Goal: Complete application form: Complete application form

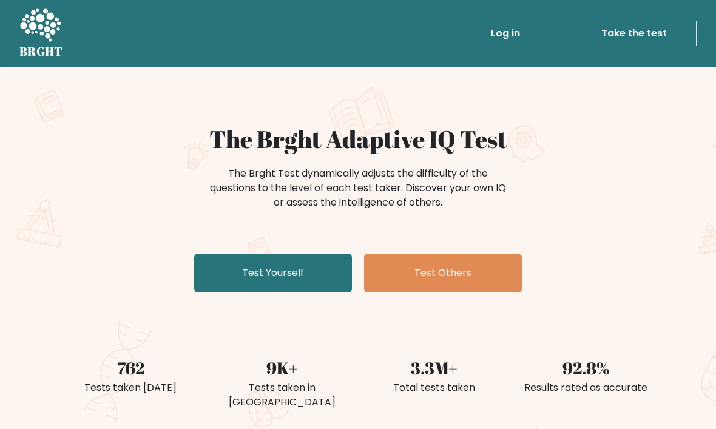
click at [262, 279] on link "Test Yourself" at bounding box center [273, 273] width 158 height 39
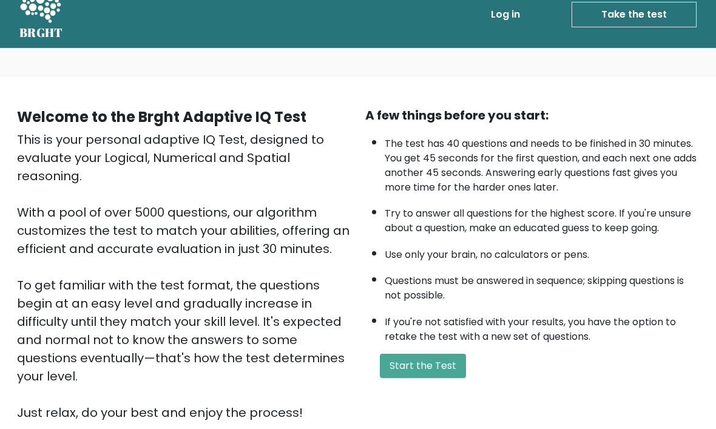
scroll to position [25, 0]
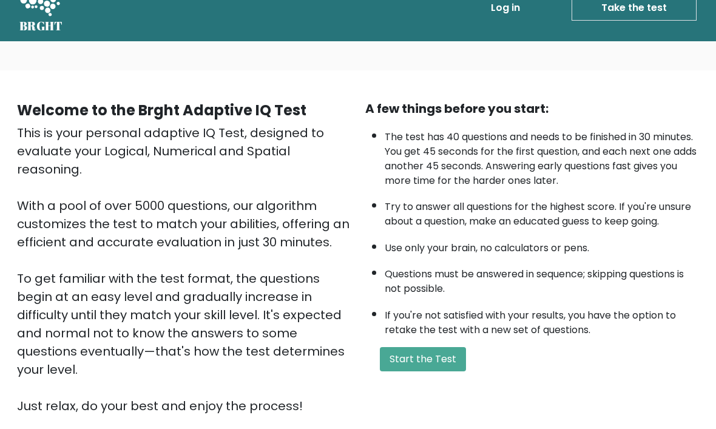
click at [452, 371] on button "Start the Test" at bounding box center [423, 359] width 86 height 24
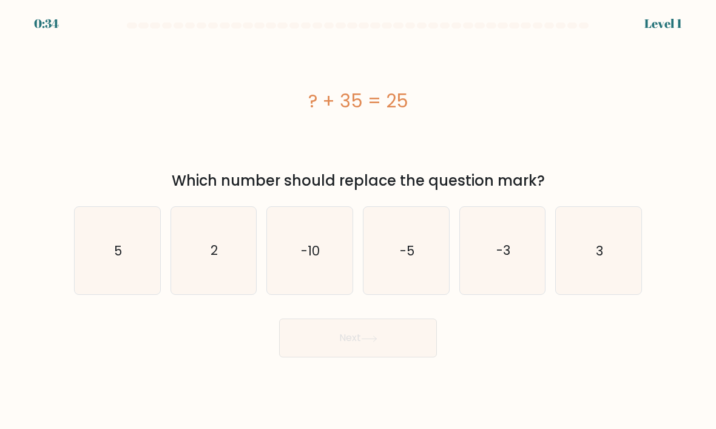
click at [302, 259] on text "-10" at bounding box center [311, 251] width 19 height 18
click at [358, 221] on input "c. -10" at bounding box center [358, 218] width 1 height 6
radio input "true"
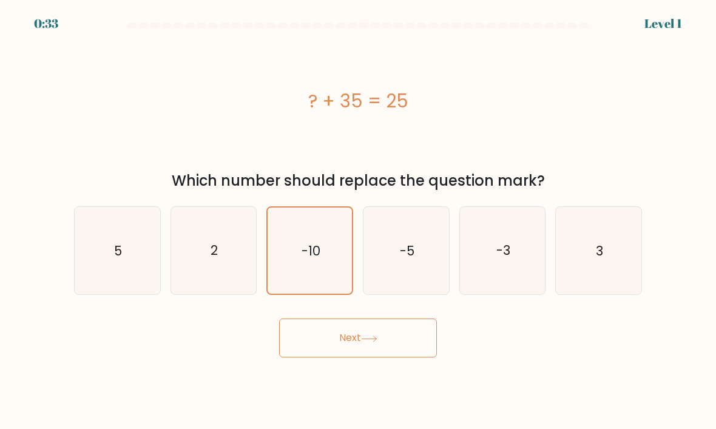
click at [323, 354] on button "Next" at bounding box center [358, 338] width 158 height 39
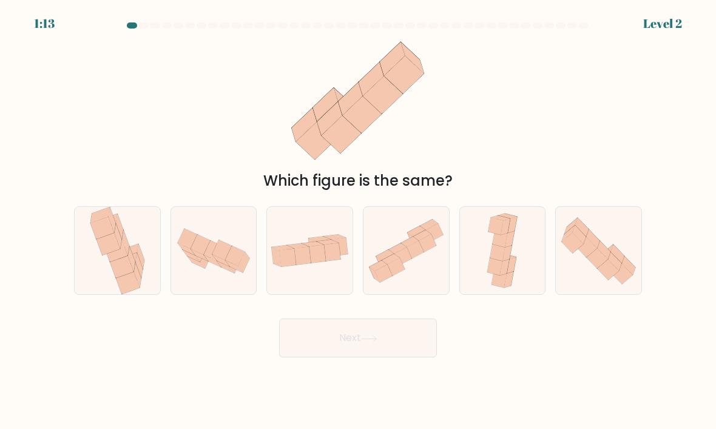
click at [303, 265] on icon at bounding box center [302, 256] width 16 height 18
click at [358, 221] on input "c." at bounding box center [358, 218] width 1 height 6
radio input "true"
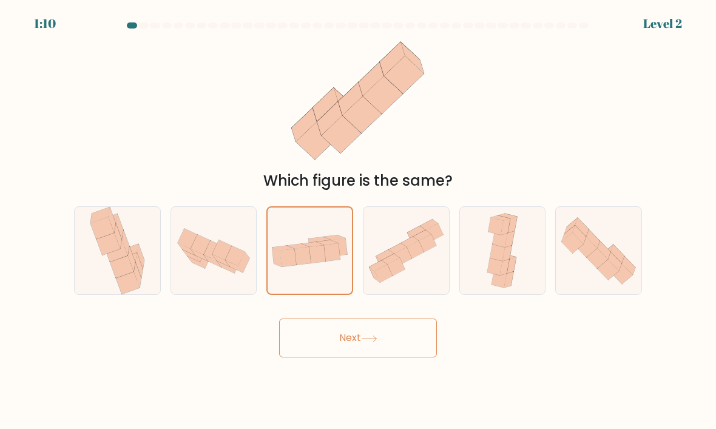
click at [399, 349] on button "Next" at bounding box center [358, 338] width 158 height 39
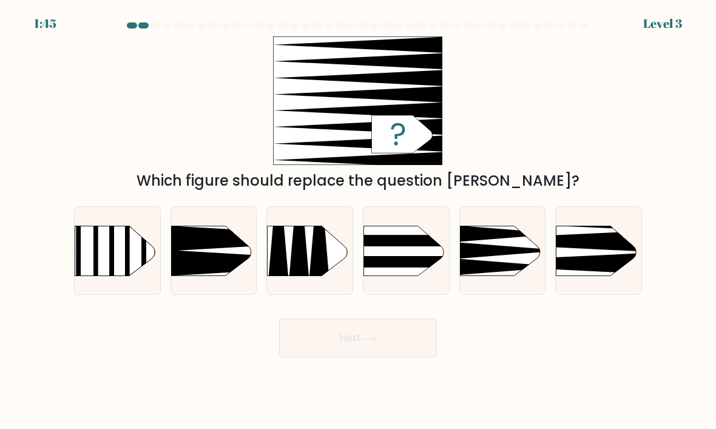
click at [614, 267] on icon at bounding box center [538, 263] width 223 height 21
click at [359, 221] on input "f." at bounding box center [358, 218] width 1 height 6
radio input "true"
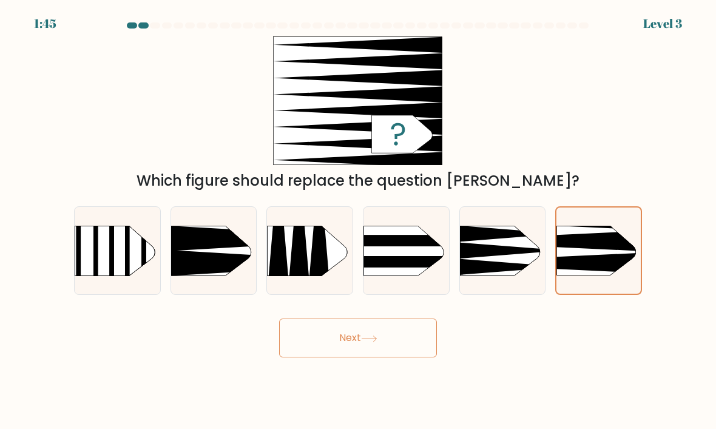
click at [410, 358] on button "Next" at bounding box center [358, 338] width 158 height 39
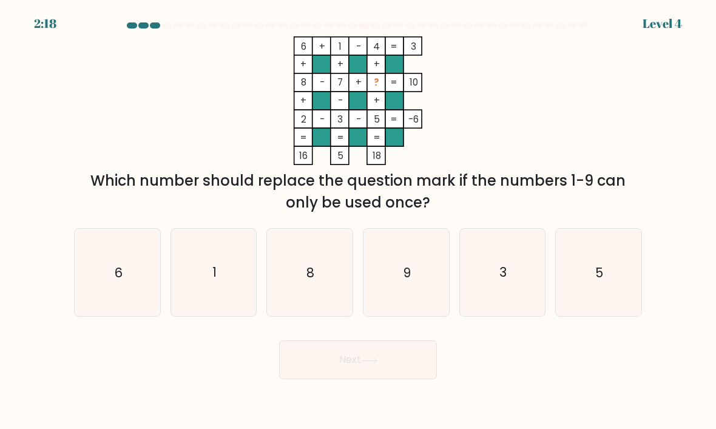
click at [234, 277] on icon "1" at bounding box center [214, 273] width 86 height 86
click at [358, 221] on input "b. 1" at bounding box center [358, 218] width 1 height 6
radio input "true"
click at [403, 369] on button "Next" at bounding box center [358, 360] width 158 height 39
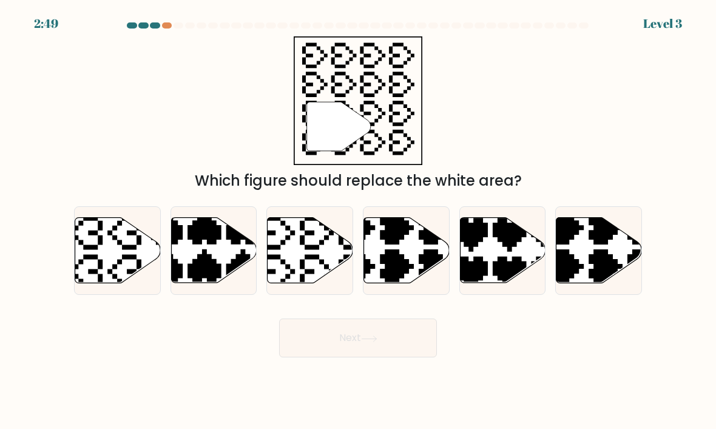
click at [122, 275] on icon at bounding box center [144, 213] width 150 height 150
click at [358, 221] on input "a." at bounding box center [358, 218] width 1 height 6
radio input "true"
click at [410, 351] on button "Next" at bounding box center [358, 338] width 158 height 39
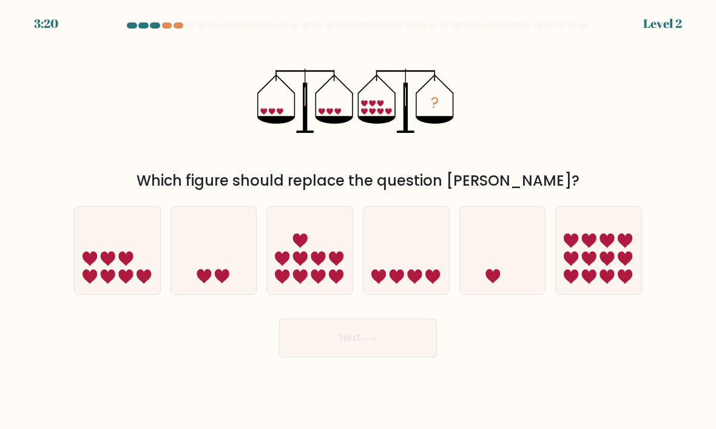
click at [141, 263] on icon at bounding box center [118, 250] width 86 height 71
click at [358, 221] on input "a." at bounding box center [358, 218] width 1 height 6
radio input "true"
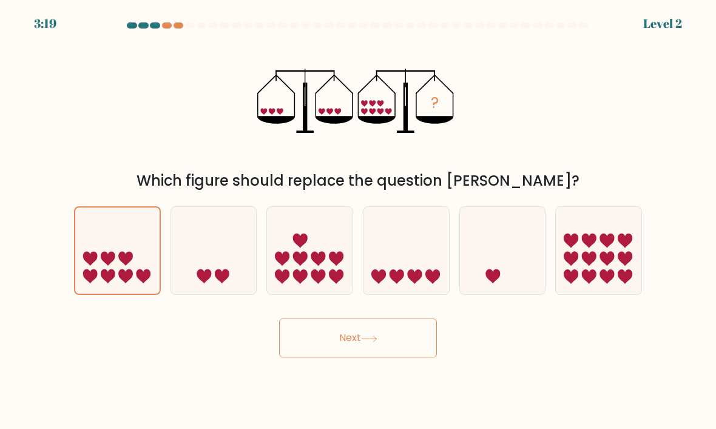
click at [420, 358] on button "Next" at bounding box center [358, 338] width 158 height 39
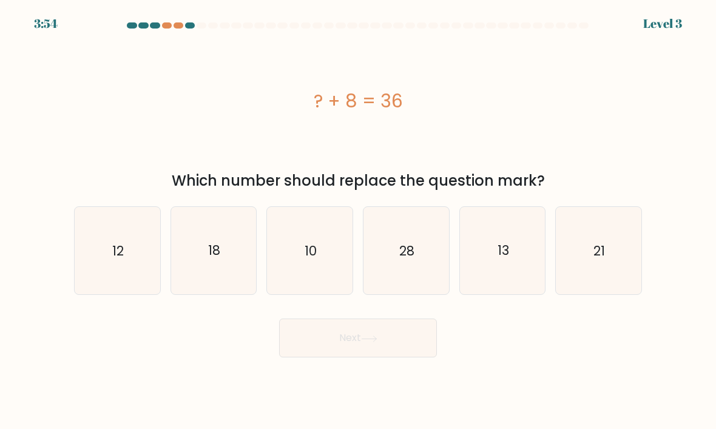
click at [424, 258] on icon "28" at bounding box center [407, 251] width 86 height 86
click at [359, 221] on input "d. 28" at bounding box center [358, 218] width 1 height 6
radio input "true"
click at [412, 350] on button "Next" at bounding box center [358, 338] width 158 height 39
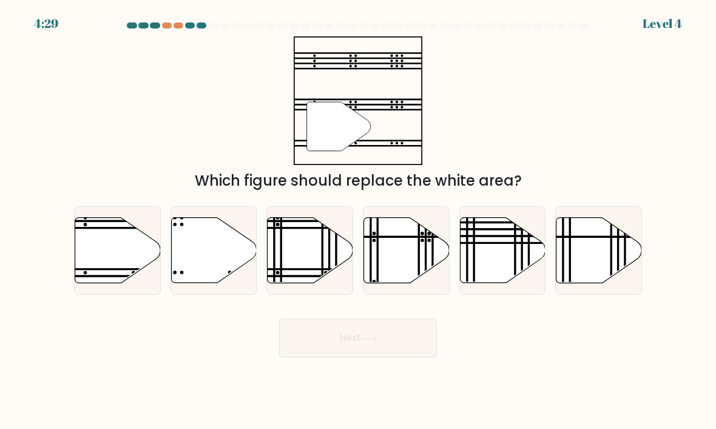
click at [310, 275] on icon at bounding box center [311, 251] width 86 height 66
click at [358, 221] on input "c." at bounding box center [358, 218] width 1 height 6
radio input "true"
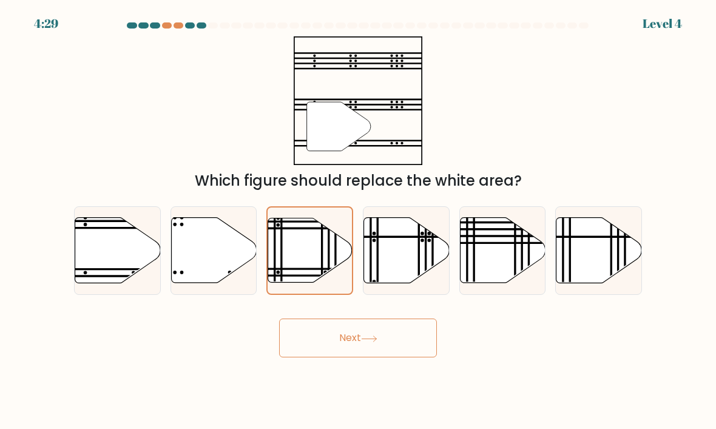
click at [414, 355] on button "Next" at bounding box center [358, 338] width 158 height 39
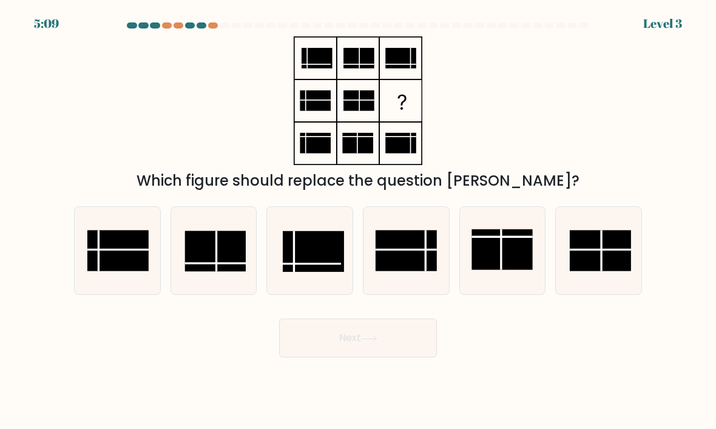
click at [409, 271] on rect at bounding box center [406, 250] width 61 height 41
click at [359, 221] on input "d." at bounding box center [358, 218] width 1 height 6
radio input "true"
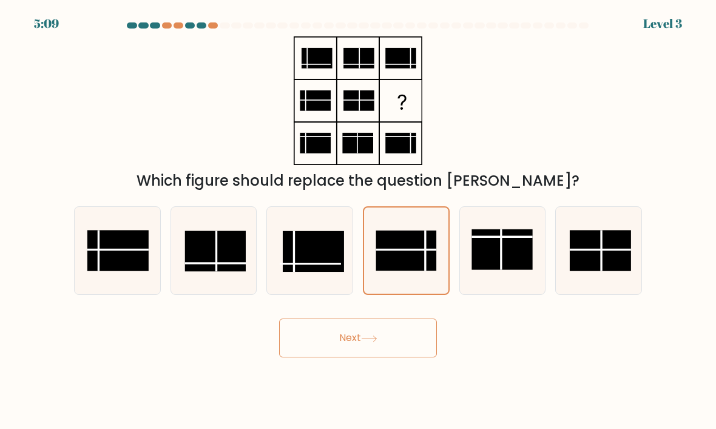
click at [411, 351] on button "Next" at bounding box center [358, 338] width 158 height 39
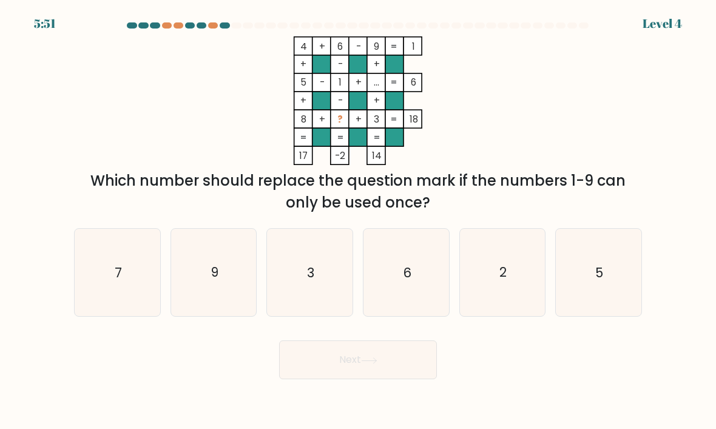
click at [334, 281] on icon "3" at bounding box center [310, 273] width 86 height 86
click at [358, 221] on input "c. 3" at bounding box center [358, 218] width 1 height 6
radio input "true"
click at [414, 374] on button "Next" at bounding box center [358, 360] width 158 height 39
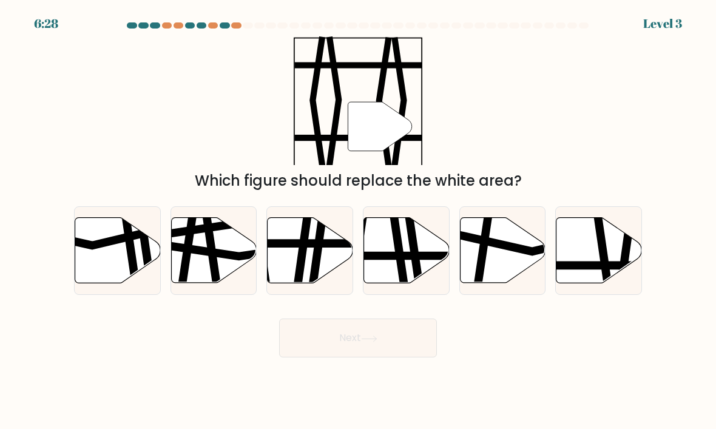
click at [606, 267] on icon at bounding box center [604, 217] width 13 height 172
click at [359, 221] on input "f." at bounding box center [358, 218] width 1 height 6
radio input "true"
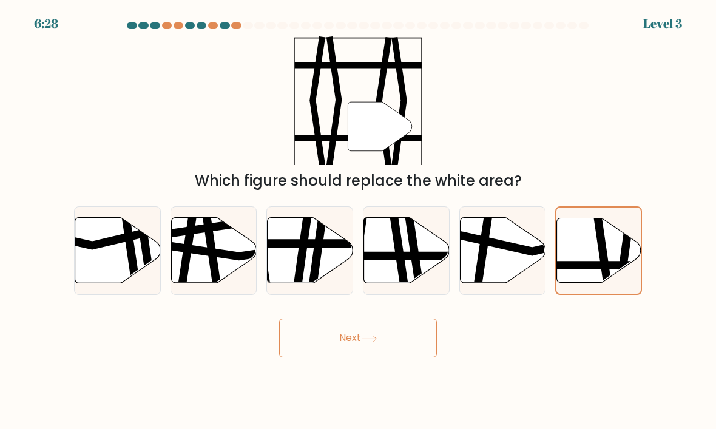
click at [373, 358] on button "Next" at bounding box center [358, 338] width 158 height 39
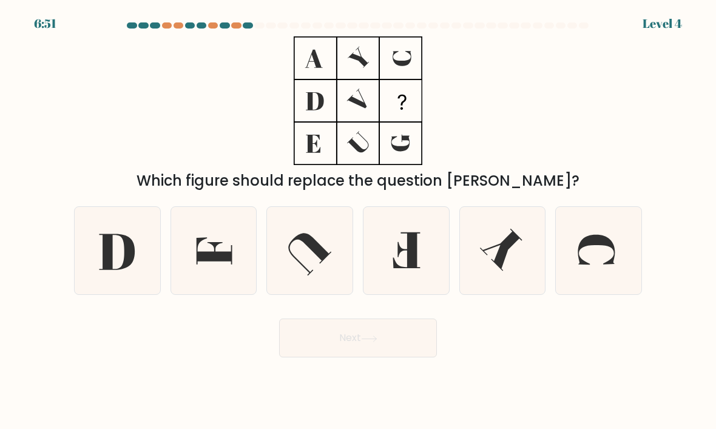
click at [322, 259] on icon at bounding box center [310, 254] width 43 height 42
click at [358, 221] on input "c." at bounding box center [358, 218] width 1 height 6
radio input "true"
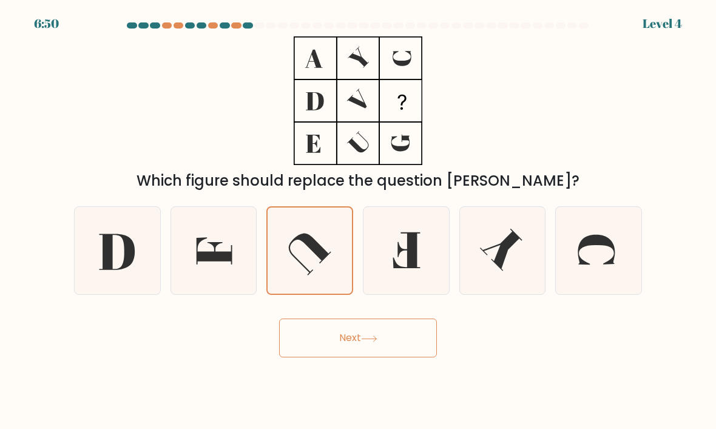
click at [446, 353] on div "Next" at bounding box center [358, 334] width 583 height 48
click at [425, 343] on button "Next" at bounding box center [358, 338] width 158 height 39
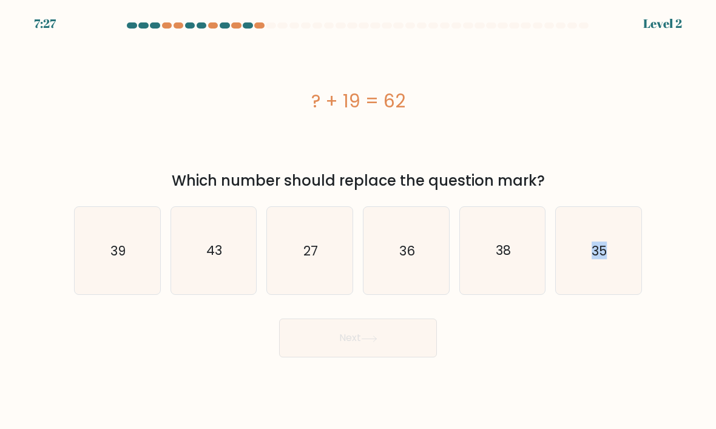
click at [691, 153] on form "a." at bounding box center [358, 189] width 716 height 335
click at [691, 171] on form "a." at bounding box center [358, 189] width 716 height 335
click at [686, 193] on form "a." at bounding box center [358, 189] width 716 height 335
click at [685, 231] on form "a." at bounding box center [358, 189] width 716 height 335
click at [234, 265] on icon "43" at bounding box center [214, 251] width 86 height 86
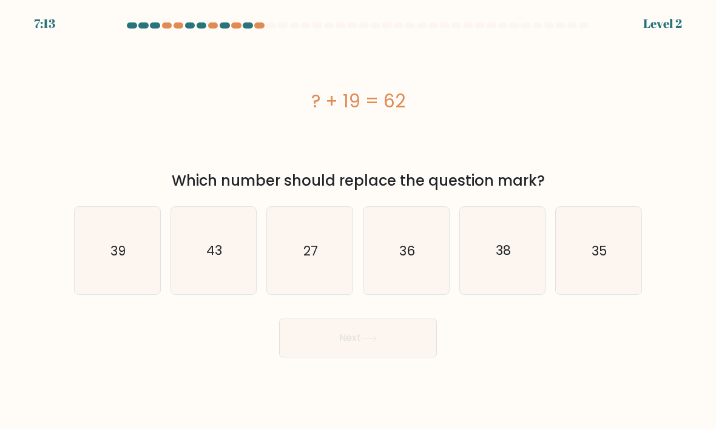
click at [358, 221] on input "b. 43" at bounding box center [358, 218] width 1 height 6
radio input "true"
click at [418, 354] on button "Next" at bounding box center [358, 338] width 158 height 39
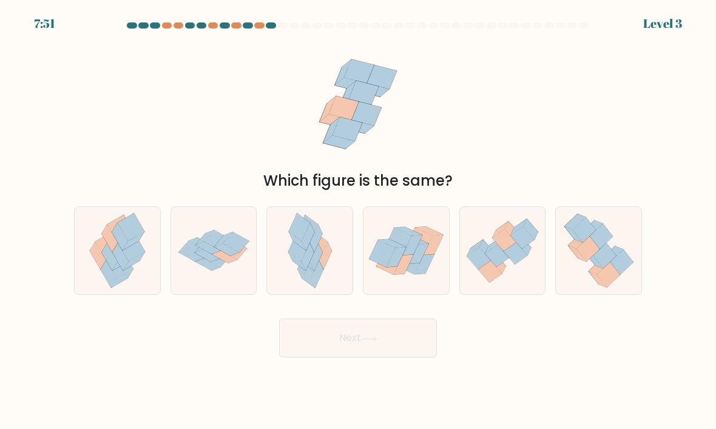
click at [203, 254] on icon at bounding box center [207, 248] width 25 height 12
click at [358, 221] on input "b." at bounding box center [358, 218] width 1 height 6
radio input "true"
click at [401, 356] on button "Next" at bounding box center [358, 338] width 158 height 39
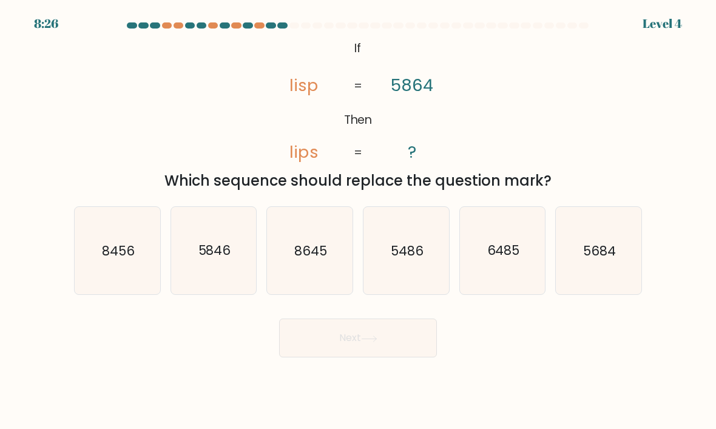
click at [222, 251] on icon "5846" at bounding box center [214, 251] width 86 height 86
click at [358, 221] on input "b. 5846" at bounding box center [358, 218] width 1 height 6
radio input "true"
click at [364, 358] on button "Next" at bounding box center [358, 338] width 158 height 39
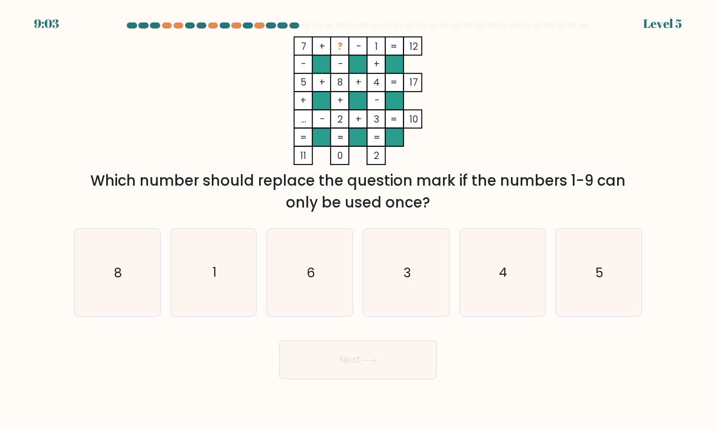
click at [526, 291] on icon "4" at bounding box center [503, 273] width 86 height 86
click at [359, 221] on input "e. 4" at bounding box center [358, 218] width 1 height 6
radio input "true"
click at [411, 372] on button "Next" at bounding box center [358, 360] width 158 height 39
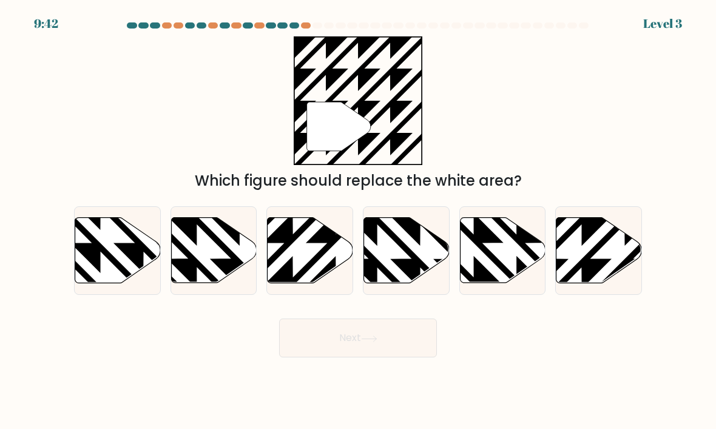
click at [568, 249] on icon at bounding box center [625, 216] width 172 height 172
click at [359, 221] on input "f." at bounding box center [358, 218] width 1 height 6
radio input "true"
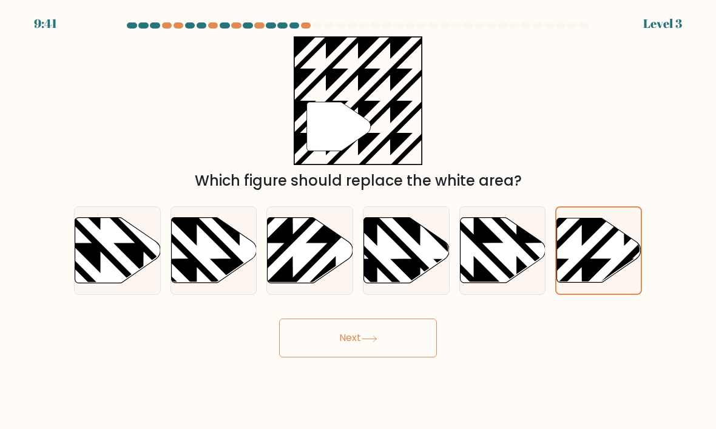
click at [404, 358] on button "Next" at bounding box center [358, 338] width 158 height 39
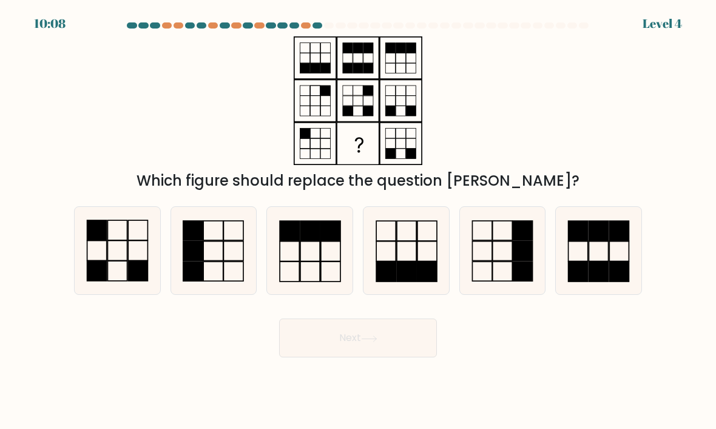
click at [103, 269] on icon at bounding box center [118, 251] width 86 height 86
click at [358, 221] on input "a." at bounding box center [358, 218] width 1 height 6
radio input "true"
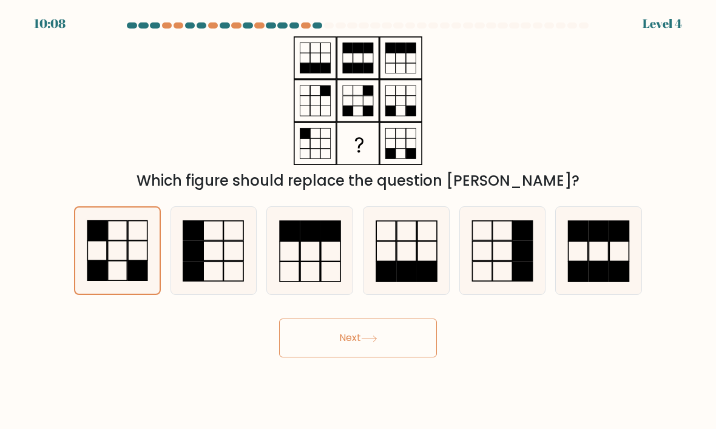
click at [390, 358] on button "Next" at bounding box center [358, 338] width 158 height 39
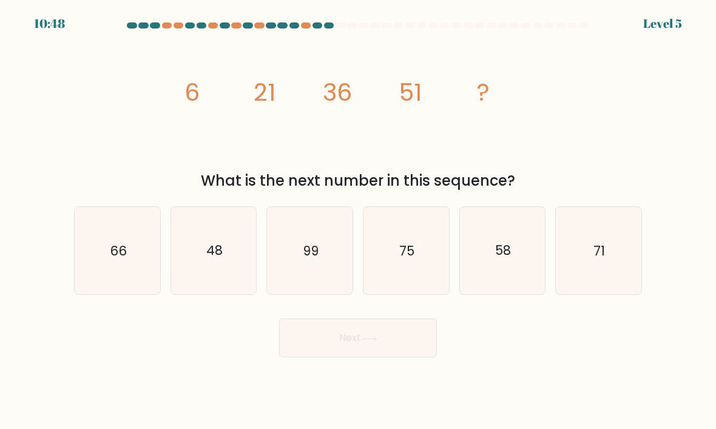
click at [294, 272] on icon "99" at bounding box center [310, 251] width 86 height 86
click at [358, 221] on input "c. 99" at bounding box center [358, 218] width 1 height 6
radio input "true"
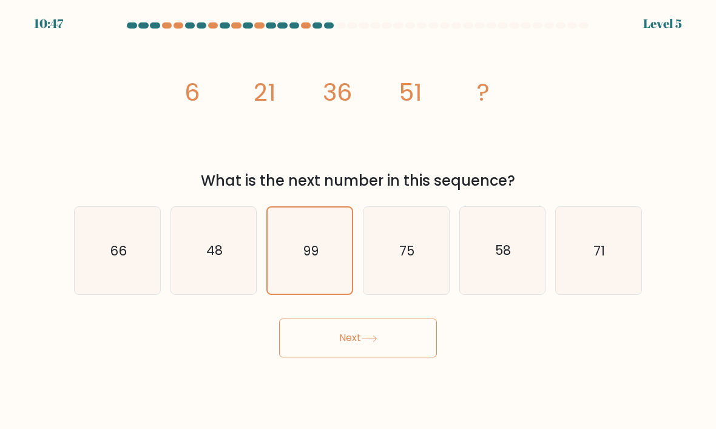
click at [416, 357] on button "Next" at bounding box center [358, 338] width 158 height 39
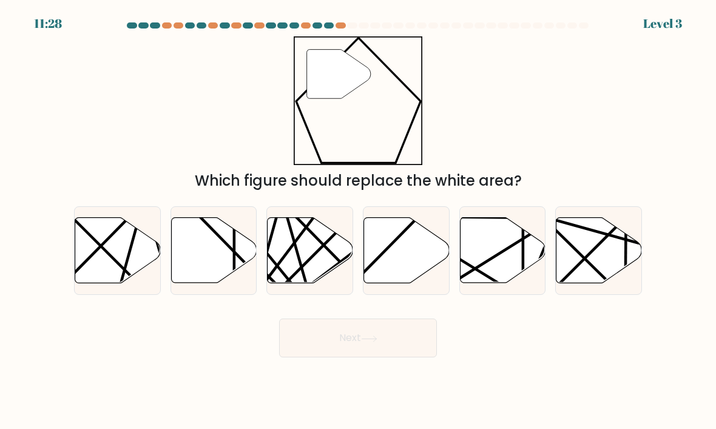
click at [424, 269] on icon at bounding box center [407, 251] width 86 height 66
click at [359, 221] on input "d." at bounding box center [358, 218] width 1 height 6
radio input "true"
click at [391, 351] on button "Next" at bounding box center [358, 338] width 158 height 39
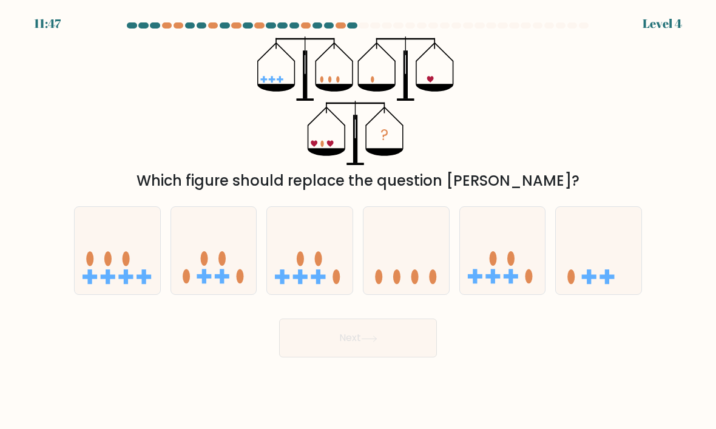
click at [609, 253] on icon at bounding box center [599, 250] width 86 height 71
click at [359, 221] on input "f." at bounding box center [358, 218] width 1 height 6
radio input "true"
click at [388, 355] on button "Next" at bounding box center [358, 338] width 158 height 39
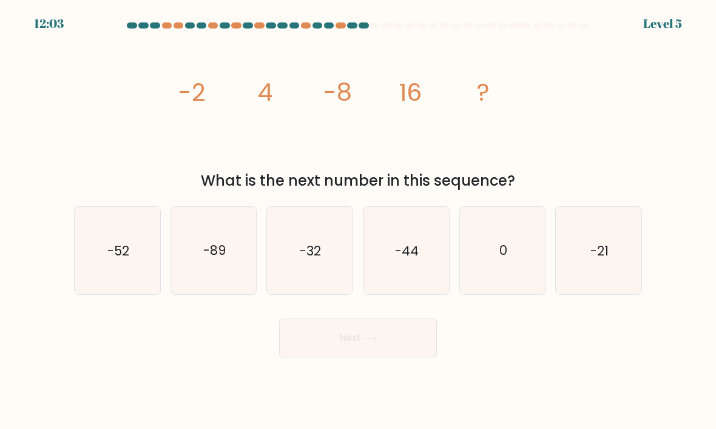
click at [532, 267] on icon "0" at bounding box center [503, 251] width 86 height 86
click at [359, 221] on input "e. 0" at bounding box center [358, 218] width 1 height 6
radio input "true"
click at [400, 356] on button "Next" at bounding box center [358, 338] width 158 height 39
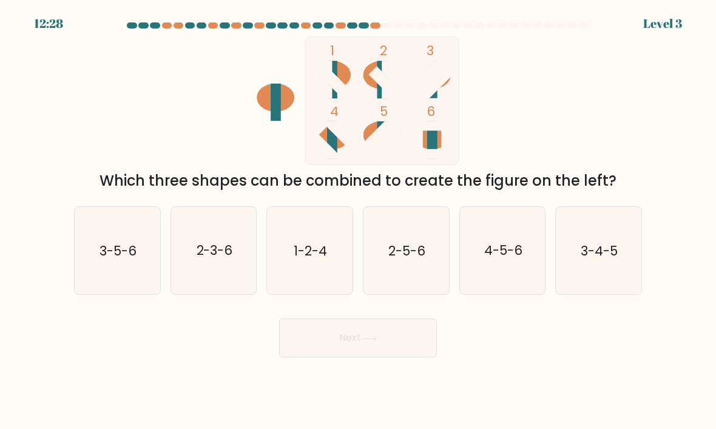
click at [350, 238] on icon "1-2-4" at bounding box center [310, 251] width 86 height 86
click at [358, 221] on input "c. 1-2-4" at bounding box center [358, 218] width 1 height 6
radio input "true"
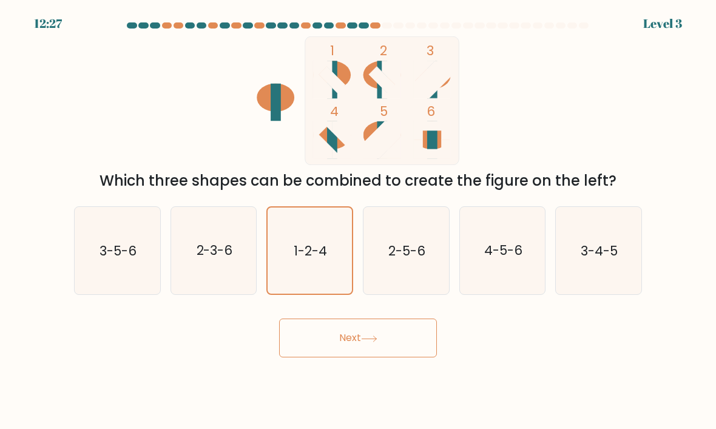
click at [408, 358] on button "Next" at bounding box center [358, 338] width 158 height 39
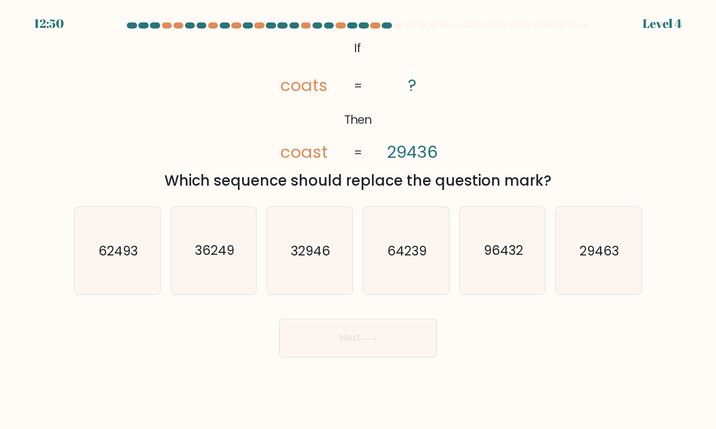
click at [636, 268] on icon "29463" at bounding box center [599, 251] width 86 height 86
click at [359, 221] on input "f. 29463" at bounding box center [358, 218] width 1 height 6
radio input "true"
click at [410, 358] on button "Next" at bounding box center [358, 338] width 158 height 39
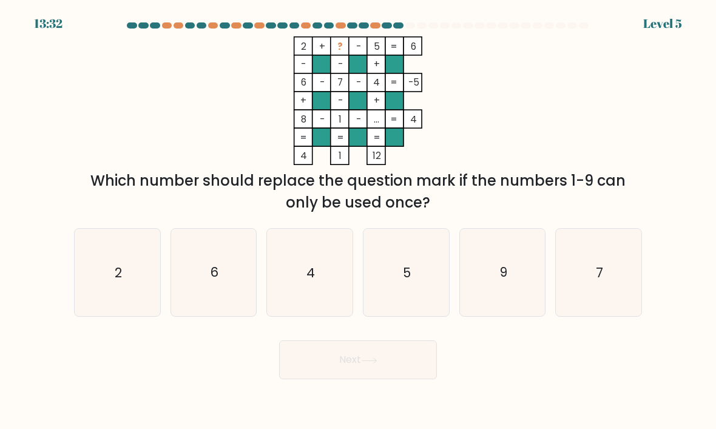
click at [194, 285] on icon "6" at bounding box center [214, 273] width 86 height 86
click at [358, 221] on input "b. 6" at bounding box center [358, 218] width 1 height 6
radio input "true"
click at [407, 369] on button "Next" at bounding box center [358, 360] width 158 height 39
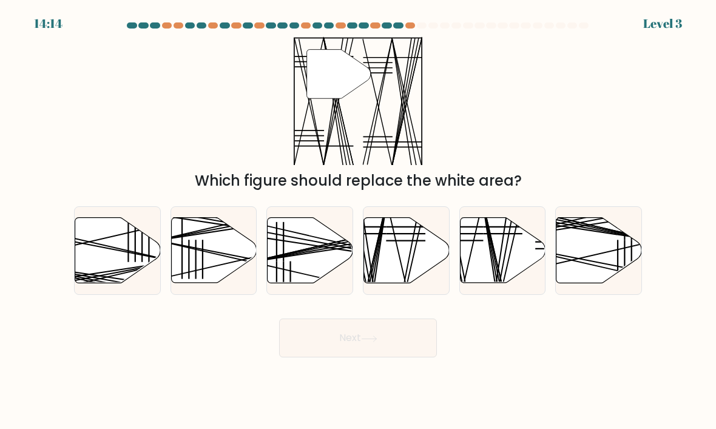
click at [516, 269] on icon at bounding box center [503, 251] width 86 height 66
click at [359, 221] on input "e." at bounding box center [358, 218] width 1 height 6
radio input "true"
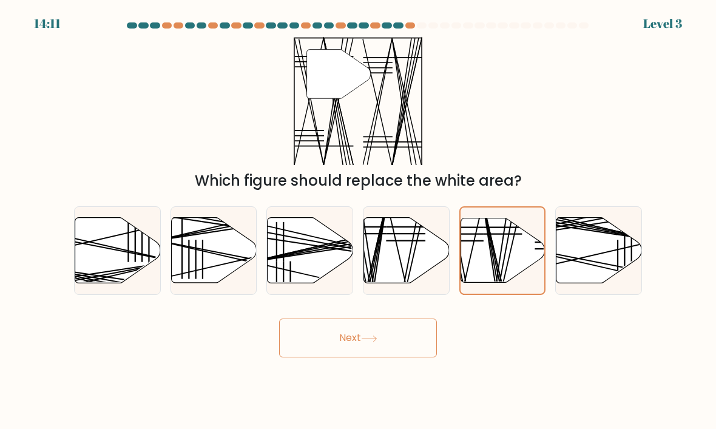
click at [421, 354] on button "Next" at bounding box center [358, 338] width 158 height 39
